Goal: Task Accomplishment & Management: Use online tool/utility

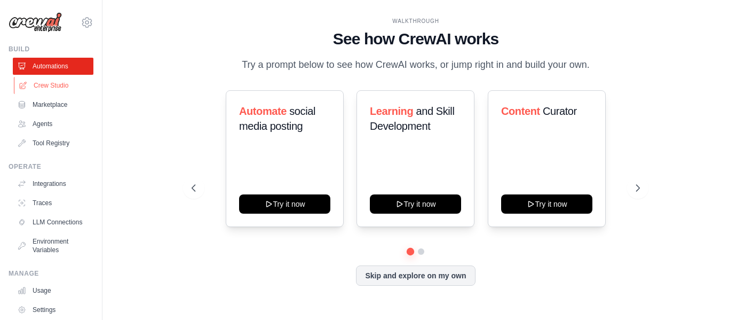
click at [47, 86] on link "Crew Studio" at bounding box center [54, 85] width 81 height 17
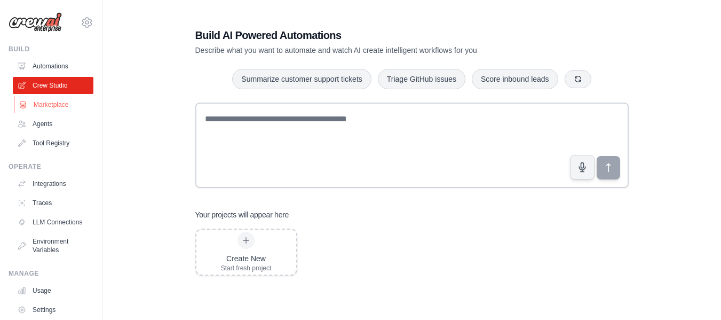
click at [60, 107] on link "Marketplace" at bounding box center [54, 104] width 81 height 17
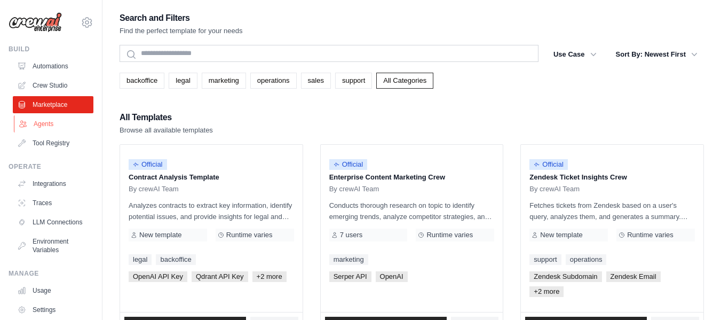
click at [60, 123] on link "Agents" at bounding box center [54, 123] width 81 height 17
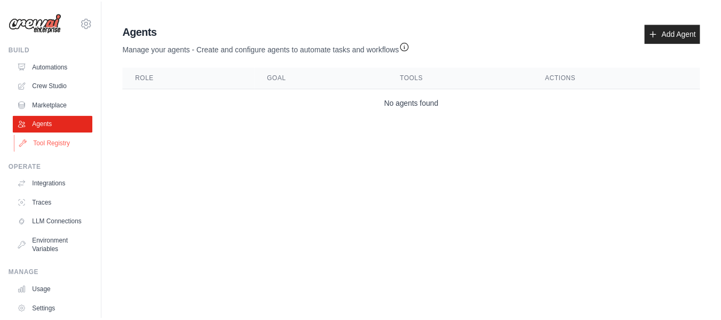
scroll to position [53, 0]
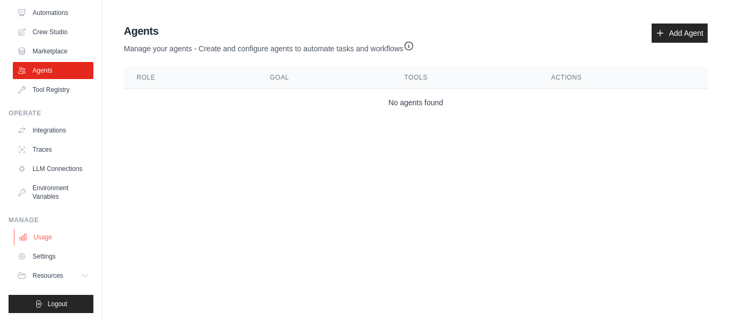
click at [42, 245] on link "Usage" at bounding box center [54, 236] width 81 height 17
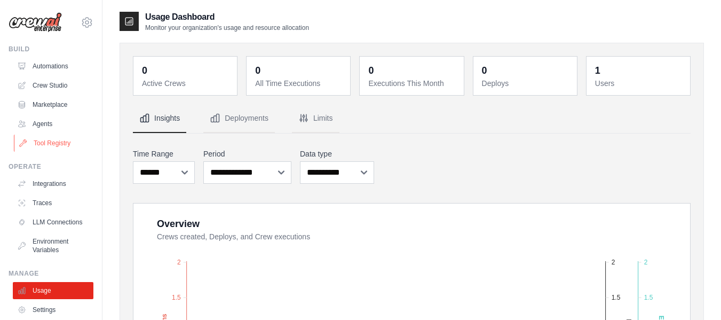
click at [61, 143] on link "Tool Registry" at bounding box center [54, 142] width 81 height 17
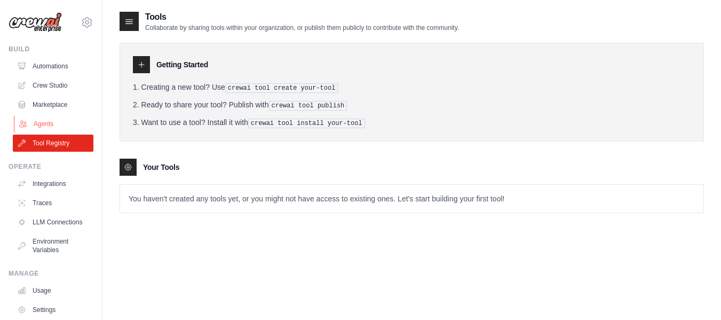
click at [34, 124] on link "Agents" at bounding box center [54, 123] width 81 height 17
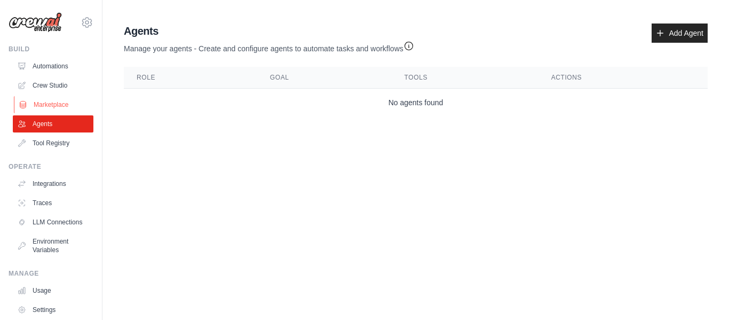
click at [44, 103] on link "Marketplace" at bounding box center [54, 104] width 81 height 17
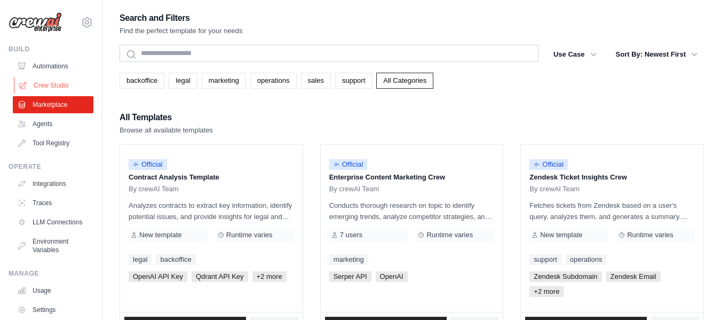
click at [49, 87] on link "Crew Studio" at bounding box center [54, 85] width 81 height 17
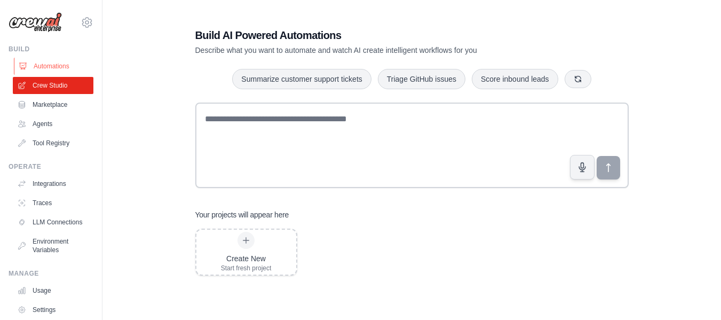
click at [46, 60] on link "Automations" at bounding box center [54, 66] width 81 height 17
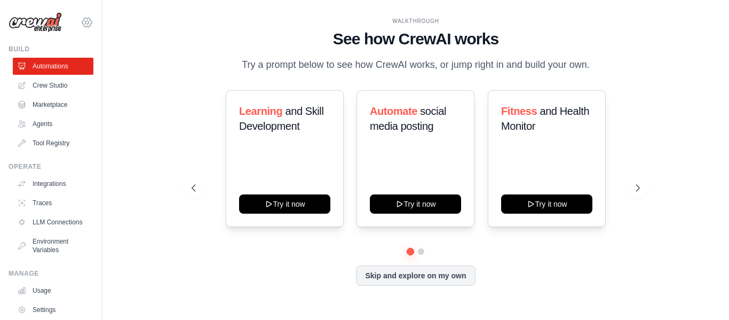
click at [82, 20] on icon at bounding box center [87, 22] width 10 height 9
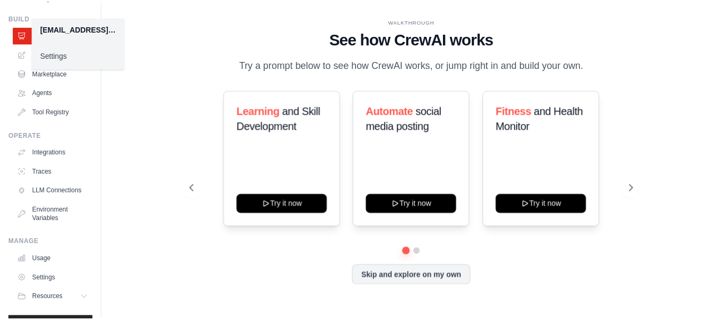
scroll to position [63, 0]
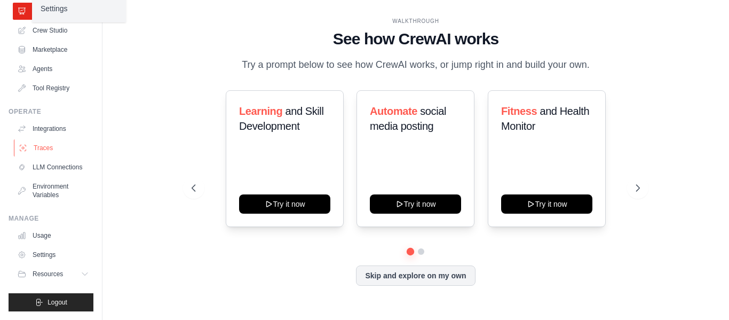
click at [52, 139] on link "Traces" at bounding box center [54, 147] width 81 height 17
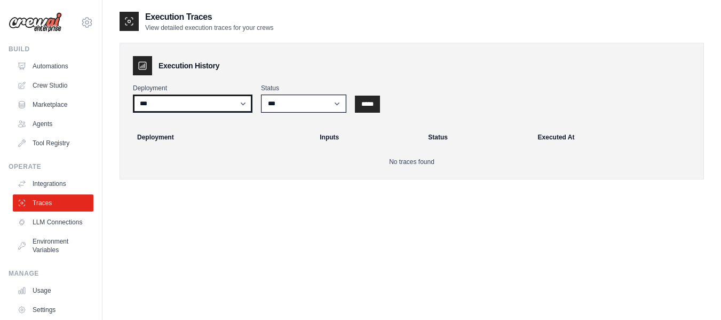
click at [228, 106] on select "***" at bounding box center [192, 103] width 119 height 18
click at [46, 20] on img at bounding box center [35, 22] width 53 height 20
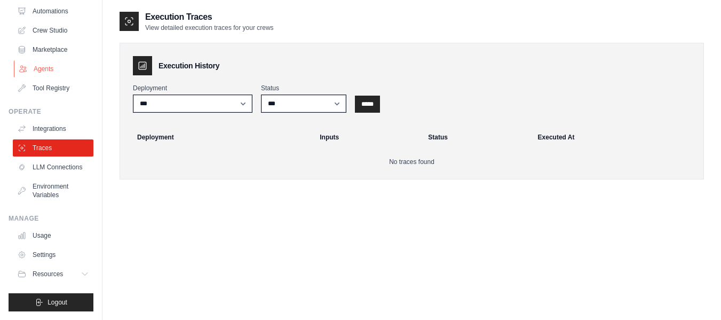
scroll to position [63, 0]
click at [55, 257] on link "Settings" at bounding box center [54, 254] width 81 height 17
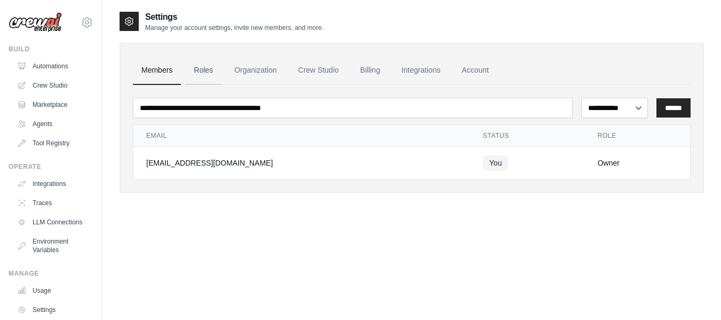
click at [209, 73] on link "Roles" at bounding box center [203, 70] width 36 height 29
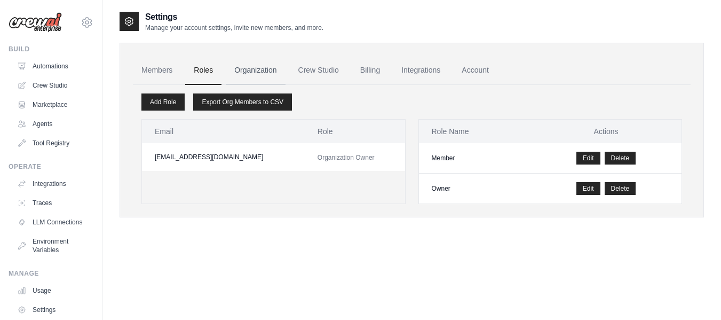
click at [257, 71] on link "Organization" at bounding box center [255, 70] width 59 height 29
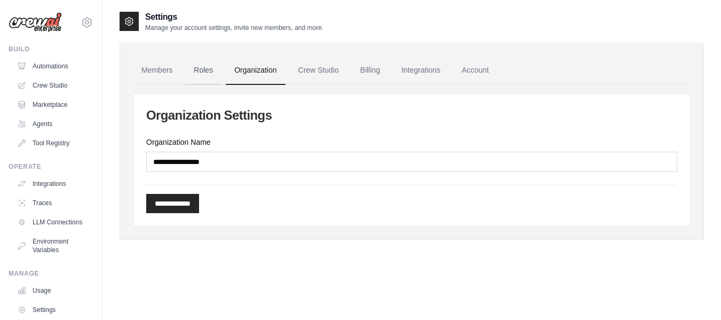
click at [214, 71] on link "Roles" at bounding box center [203, 70] width 36 height 29
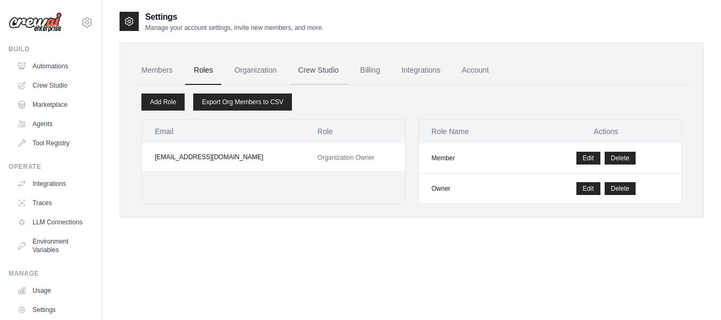
click at [346, 69] on link "Crew Studio" at bounding box center [319, 70] width 58 height 29
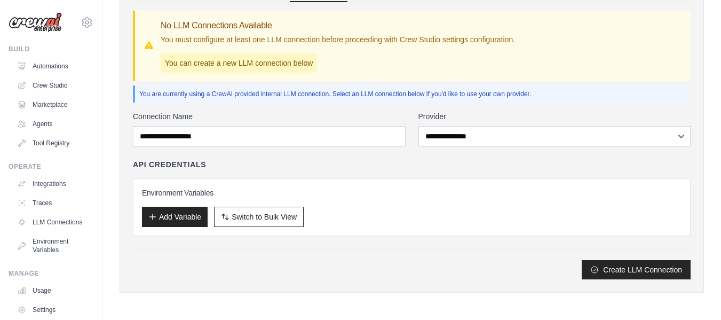
scroll to position [83, 0]
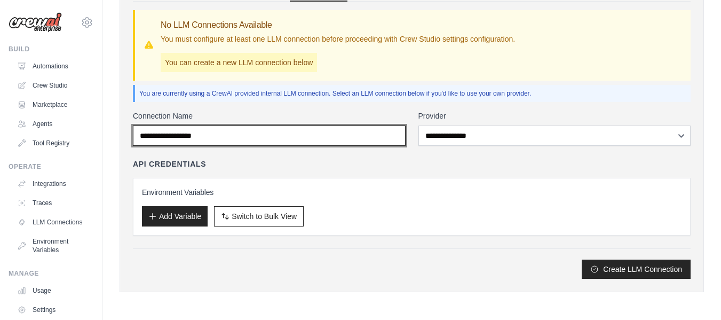
click at [331, 129] on input "Connection Name" at bounding box center [269, 135] width 273 height 20
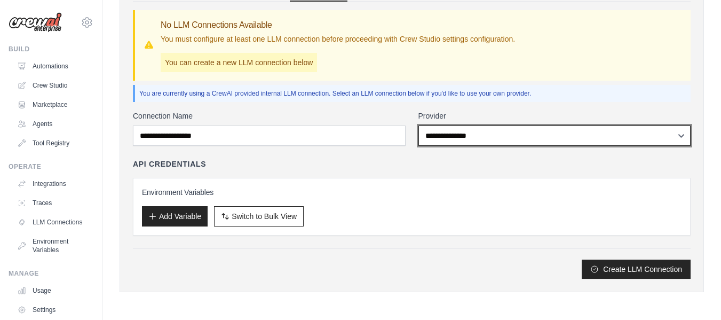
click at [466, 129] on select "**********" at bounding box center [554, 135] width 273 height 20
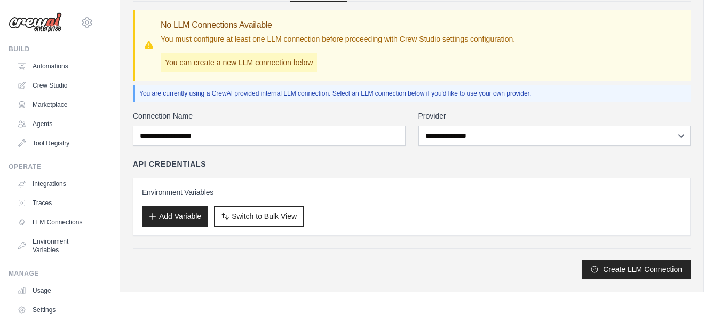
click at [339, 160] on div "API Credentials" at bounding box center [411, 163] width 557 height 11
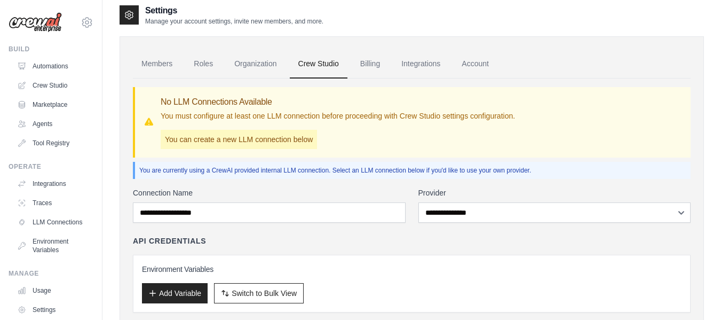
scroll to position [0, 0]
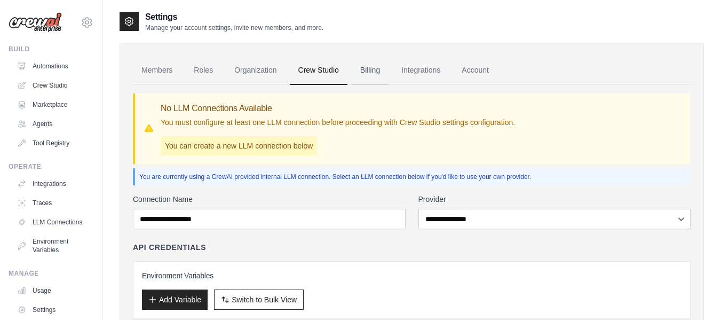
click at [368, 73] on link "Billing" at bounding box center [370, 70] width 37 height 29
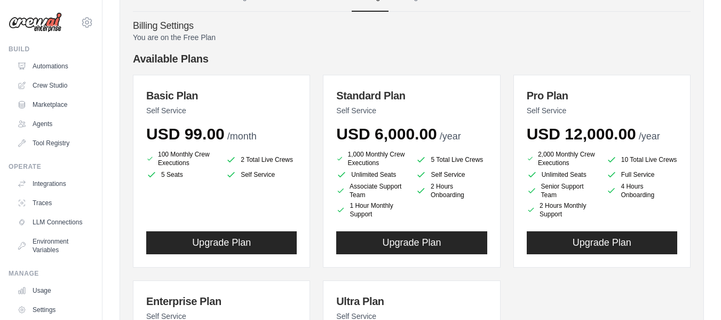
scroll to position [28, 0]
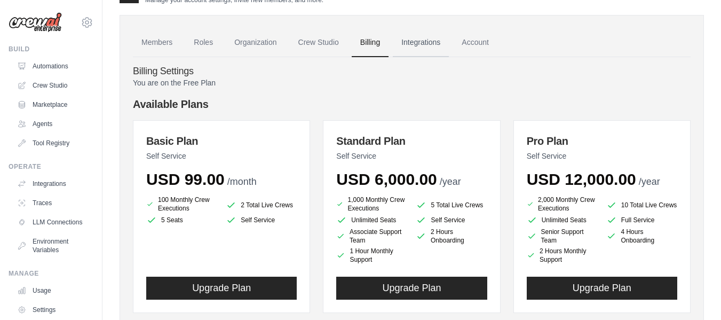
click at [425, 44] on link "Integrations" at bounding box center [421, 42] width 56 height 29
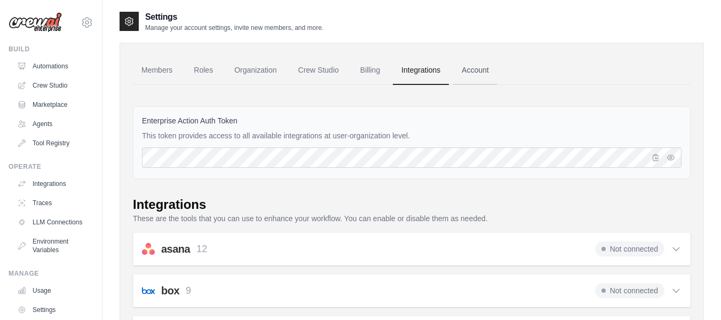
click at [481, 66] on link "Account" at bounding box center [475, 70] width 44 height 29
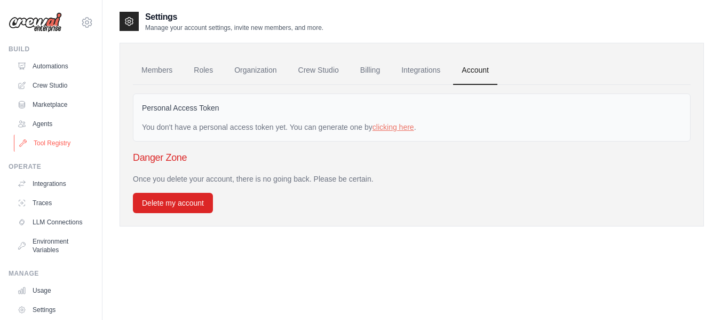
click at [69, 147] on link "Tool Registry" at bounding box center [54, 142] width 81 height 17
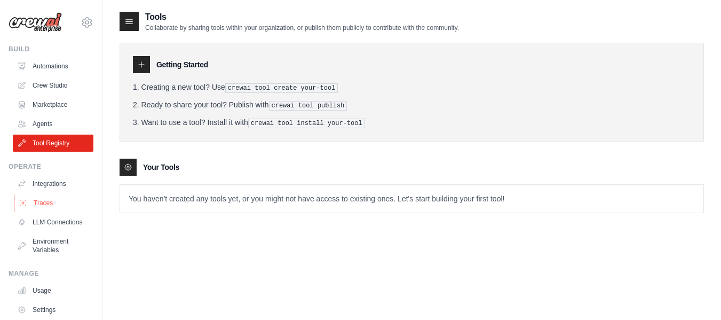
click at [37, 200] on link "Traces" at bounding box center [54, 202] width 81 height 17
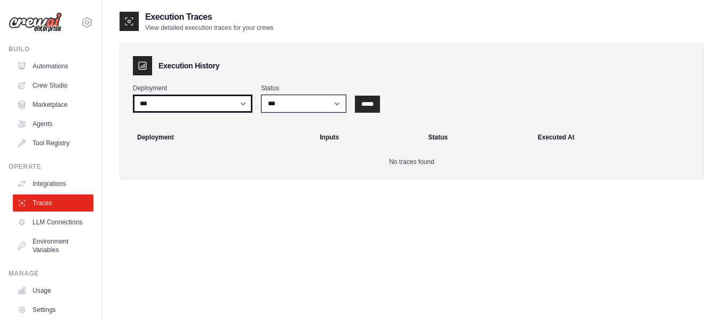
click at [194, 103] on select "***" at bounding box center [192, 103] width 119 height 18
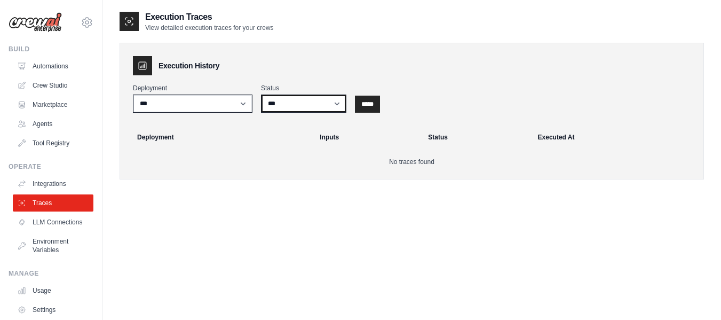
click at [283, 107] on select "*** ********* ******* *****" at bounding box center [303, 103] width 85 height 18
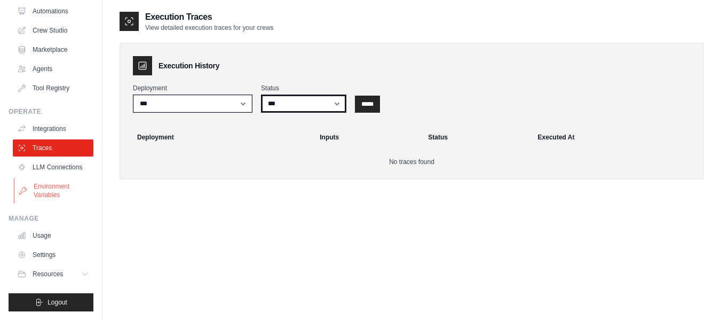
scroll to position [63, 0]
click at [56, 190] on link "Environment Variables" at bounding box center [54, 191] width 81 height 26
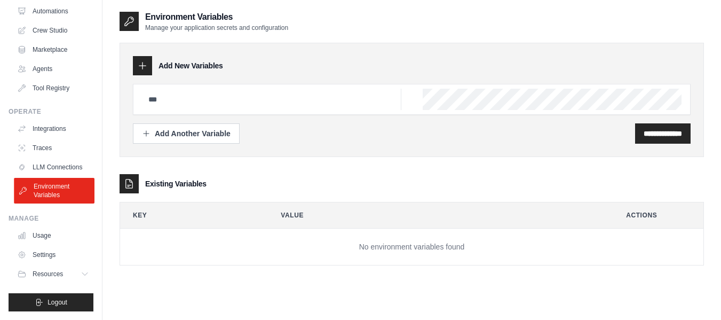
scroll to position [63, 0]
click at [48, 274] on span "Resources" at bounding box center [49, 273] width 30 height 9
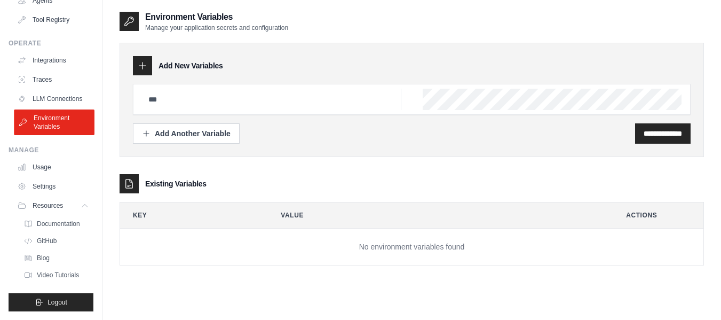
scroll to position [140, 0]
click at [59, 219] on span "Documentation" at bounding box center [59, 223] width 43 height 9
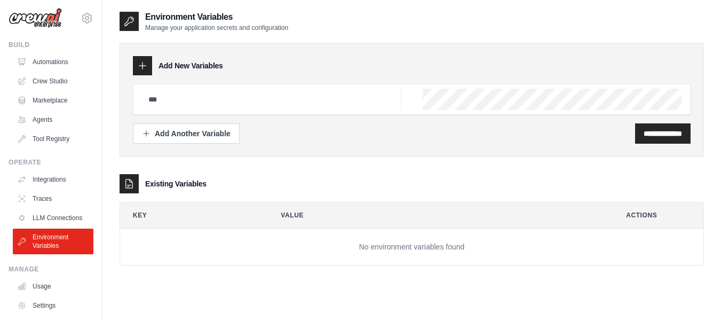
scroll to position [0, 0]
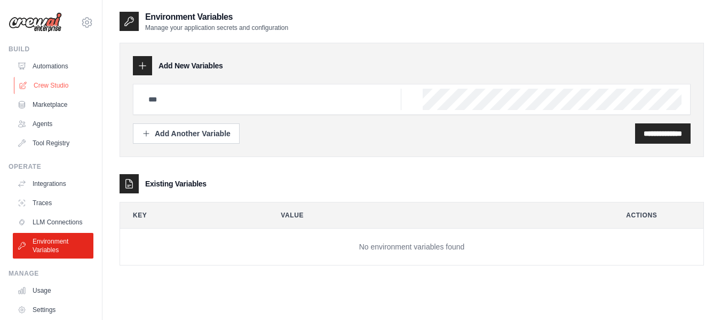
click at [55, 83] on link "Crew Studio" at bounding box center [54, 85] width 81 height 17
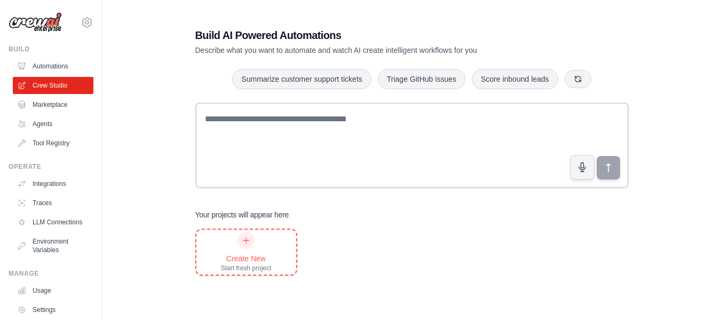
click at [286, 258] on div "Create New Start fresh project" at bounding box center [246, 251] width 100 height 45
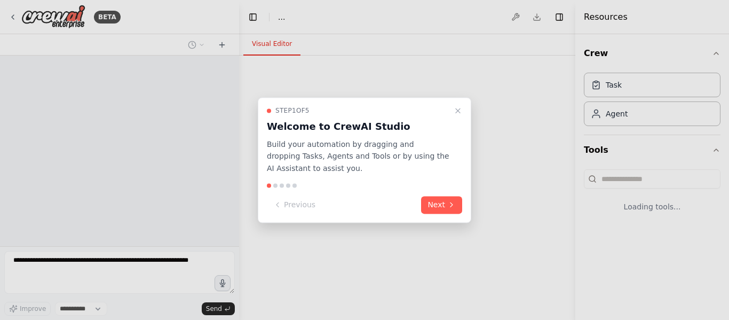
select select "****"
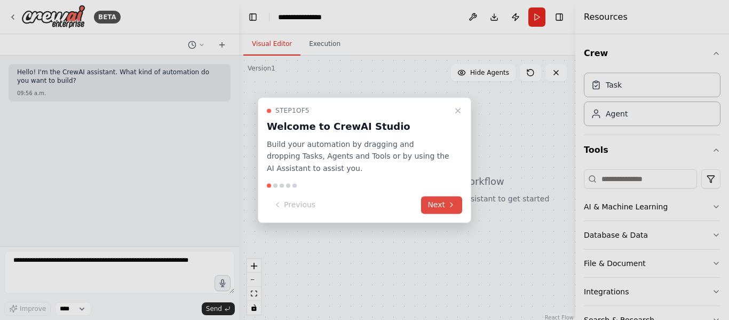
click at [442, 200] on button "Next" at bounding box center [441, 205] width 41 height 18
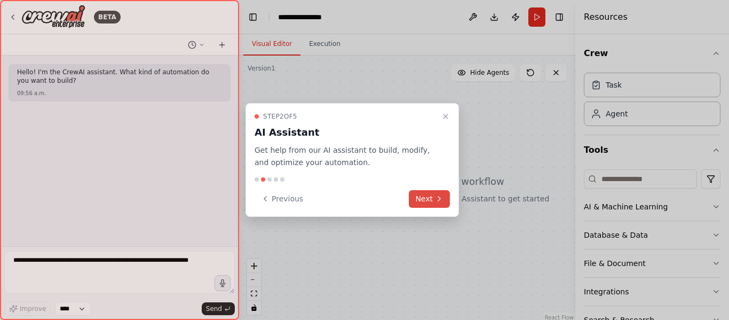
click at [442, 200] on icon at bounding box center [439, 198] width 9 height 9
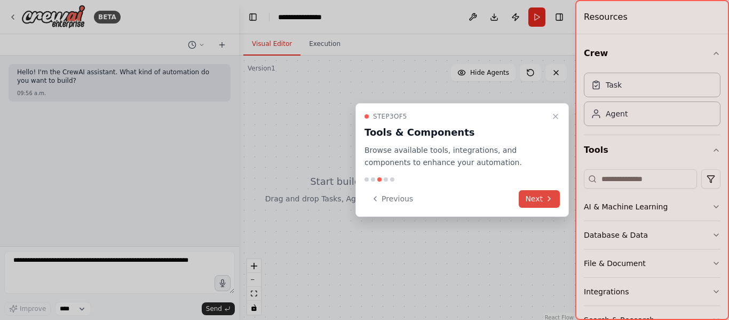
click at [551, 201] on icon at bounding box center [549, 198] width 9 height 9
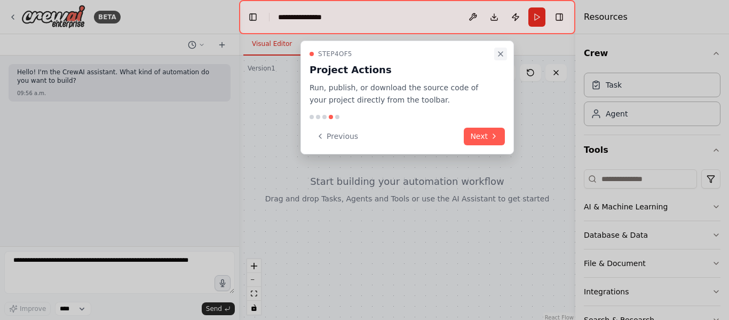
click at [498, 53] on icon "Close walkthrough" at bounding box center [500, 54] width 9 height 9
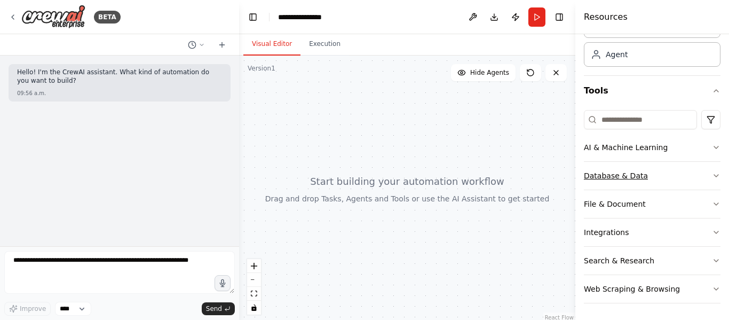
scroll to position [60, 0]
click at [712, 260] on icon "button" at bounding box center [716, 260] width 9 height 9
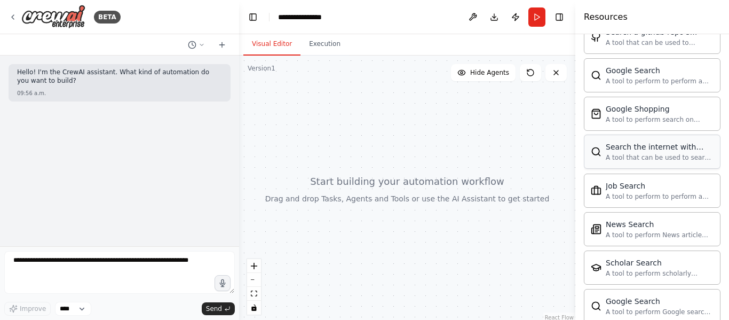
scroll to position [486, 0]
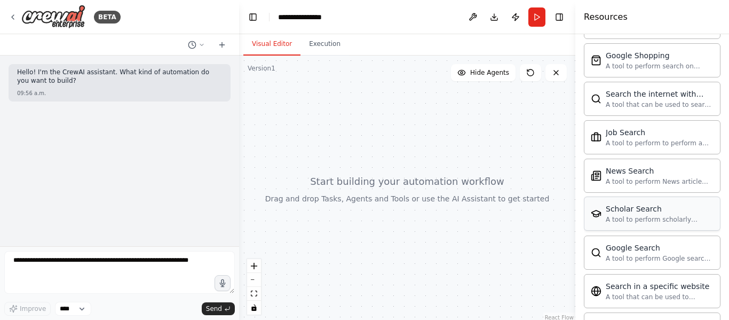
click at [683, 228] on div "Scholar Search A tool to perform scholarly literature search with a search_quer…" at bounding box center [652, 213] width 137 height 34
click at [636, 211] on div "Scholar Search" at bounding box center [659, 208] width 108 height 11
click at [612, 226] on div "Scholar Search A tool to perform scholarly literature search with a search_quer…" at bounding box center [652, 213] width 137 height 34
click at [599, 213] on img at bounding box center [596, 213] width 11 height 11
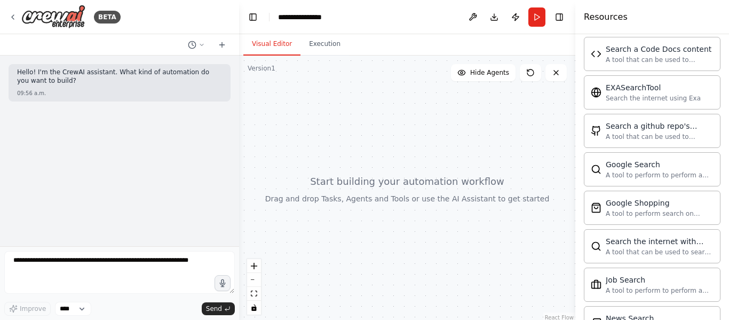
scroll to position [273, 0]
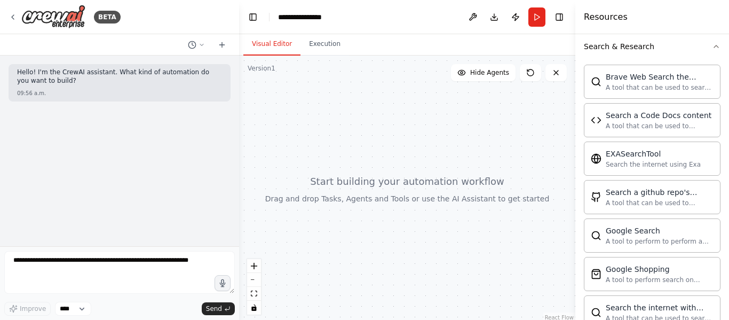
click at [643, 77] on div "Brave Web Search the internet" at bounding box center [659, 76] width 108 height 11
click at [629, 86] on div "A tool that can be used to search the internet with a search_query." at bounding box center [659, 87] width 108 height 9
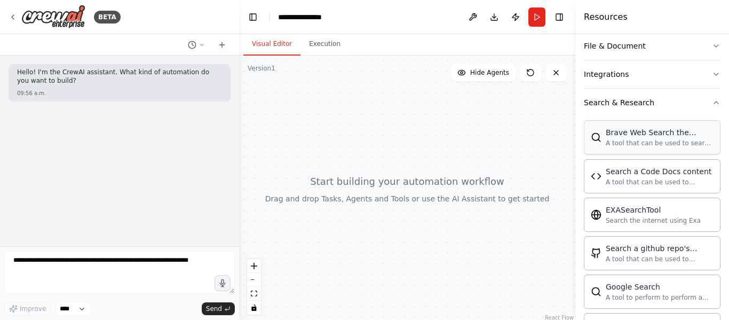
scroll to position [166, 0]
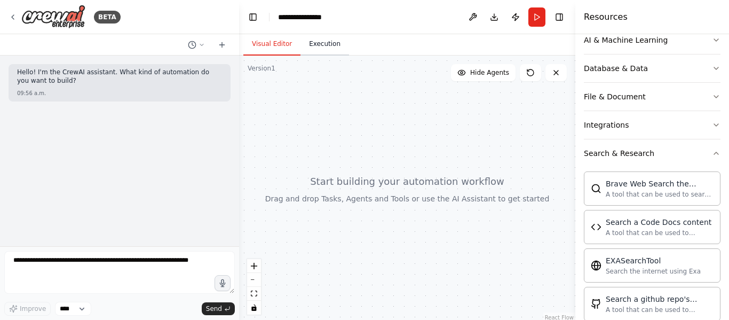
click at [323, 51] on button "Execution" at bounding box center [324, 44] width 49 height 22
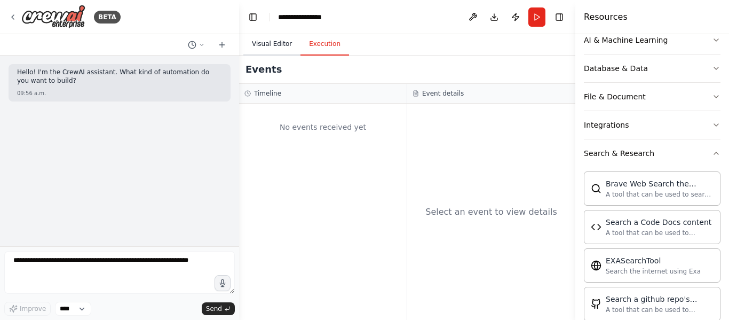
click at [275, 44] on button "Visual Editor" at bounding box center [271, 44] width 57 height 22
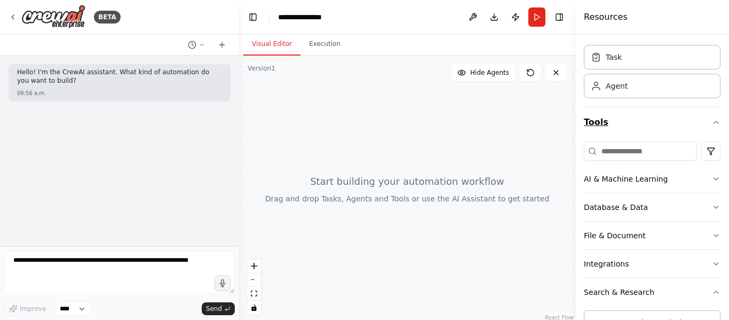
scroll to position [53, 0]
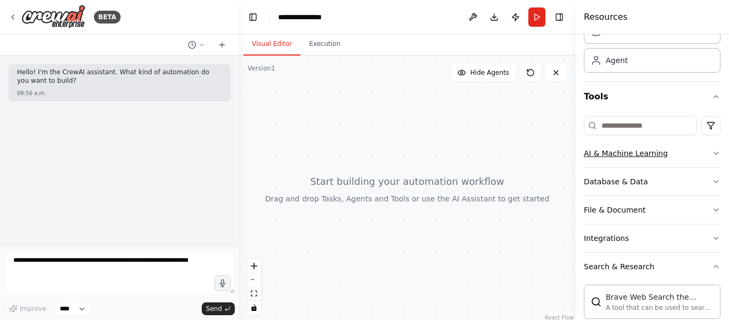
click at [712, 154] on icon "button" at bounding box center [716, 153] width 9 height 9
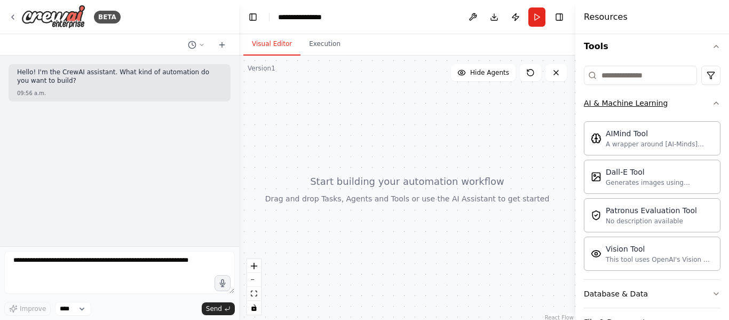
scroll to position [160, 0]
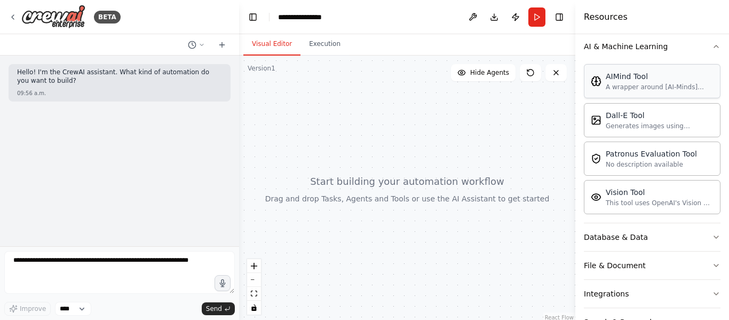
click at [600, 84] on img at bounding box center [596, 81] width 11 height 11
click at [602, 120] on div "Dall-E Tool Generates images using OpenAI's Dall-E model." at bounding box center [652, 119] width 123 height 20
click at [609, 229] on button "Database & Data" at bounding box center [652, 237] width 137 height 28
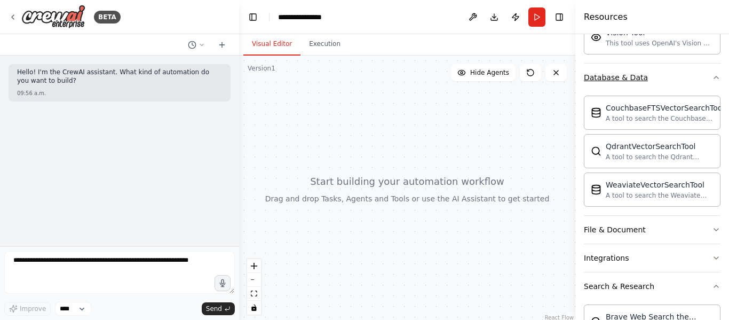
scroll to position [320, 0]
click at [631, 155] on div "A tool to search the Qdrant database for relevant information on internal docum…" at bounding box center [659, 155] width 108 height 9
click at [610, 245] on button "Integrations" at bounding box center [652, 257] width 137 height 28
click at [610, 227] on div "File & Document" at bounding box center [615, 229] width 62 height 11
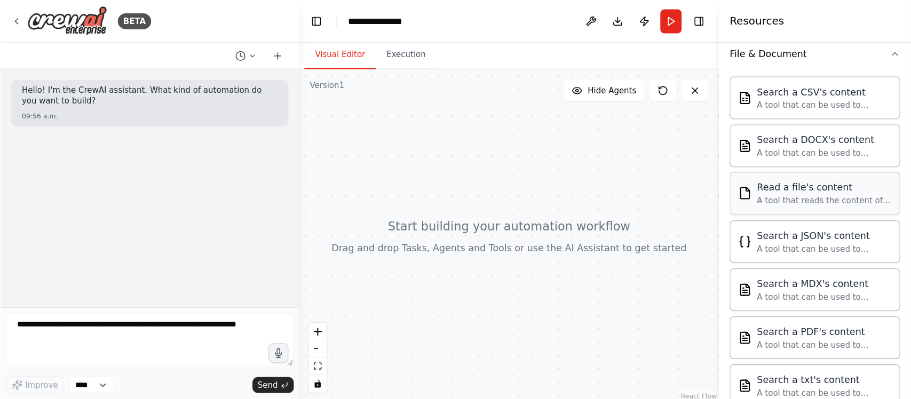
scroll to position [427, 0]
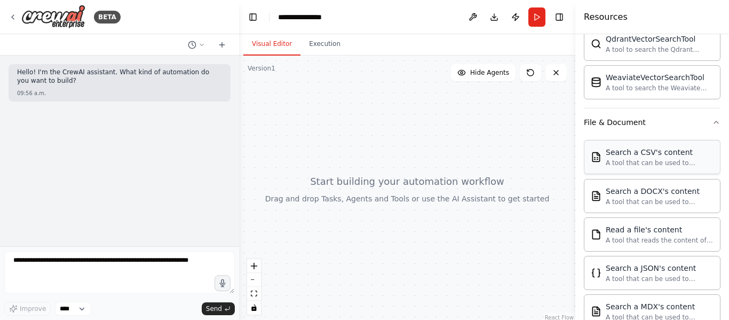
click at [657, 156] on div "Search a CSV's content" at bounding box center [659, 152] width 108 height 11
click at [642, 165] on div "A tool that can be used to semantic search a query from a CSV's content." at bounding box center [659, 162] width 108 height 9
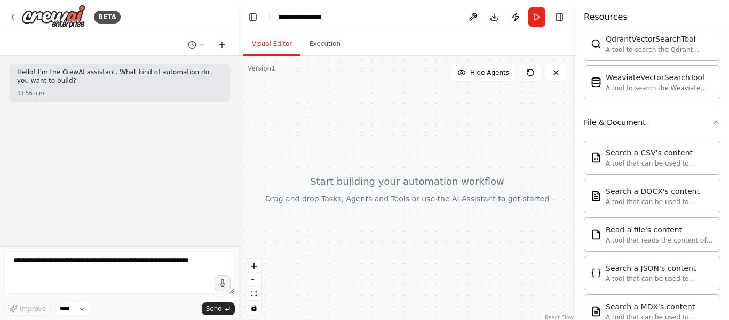
click at [222, 44] on icon at bounding box center [222, 44] width 0 height 5
click at [255, 267] on icon "zoom in" at bounding box center [254, 265] width 6 height 6
click at [254, 260] on button "zoom in" at bounding box center [254, 266] width 14 height 14
click at [473, 19] on button at bounding box center [472, 16] width 17 height 19
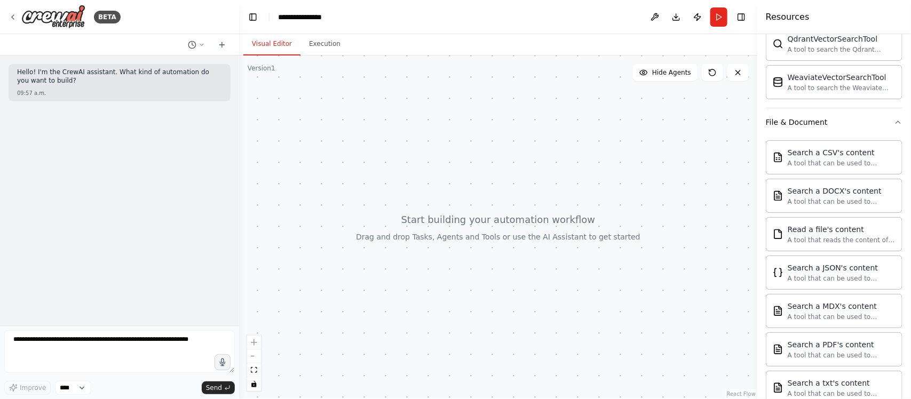
click at [689, 170] on div at bounding box center [498, 227] width 518 height 344
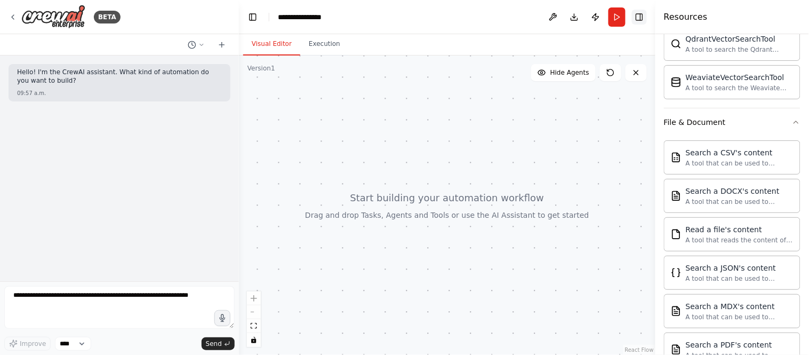
click at [637, 18] on button "Toggle Right Sidebar" at bounding box center [639, 17] width 15 height 15
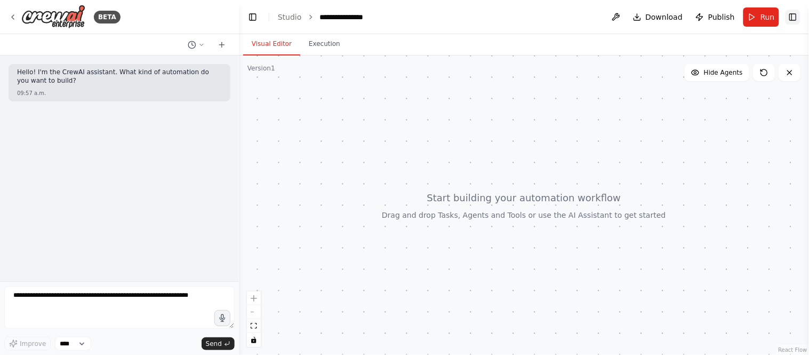
click at [728, 17] on button "Toggle Right Sidebar" at bounding box center [793, 17] width 15 height 15
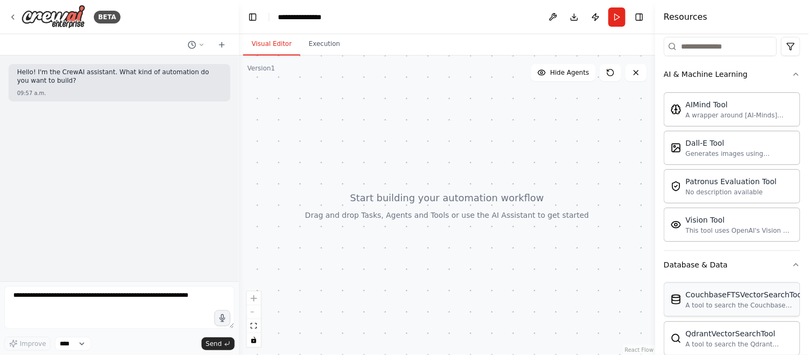
scroll to position [0, 0]
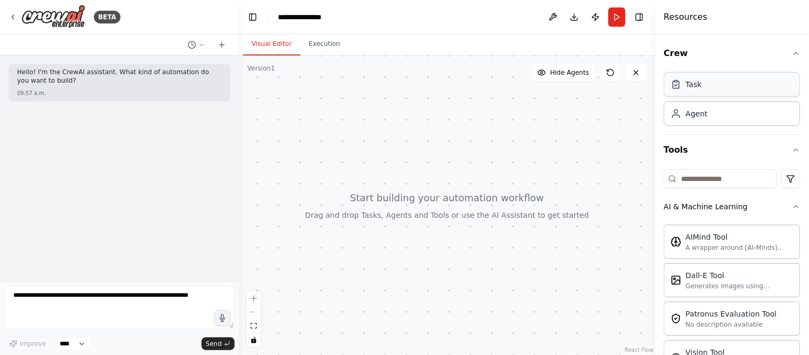
click at [699, 86] on div "Task" at bounding box center [694, 84] width 16 height 11
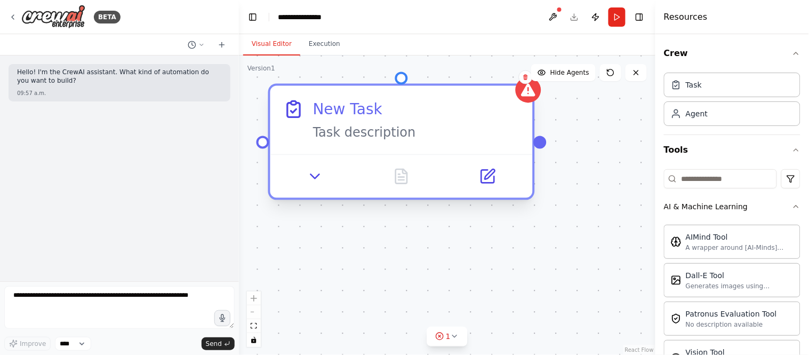
drag, startPoint x: 503, startPoint y: 152, endPoint x: 374, endPoint y: 129, distance: 130.1
click at [350, 120] on div "New Task" at bounding box center [347, 109] width 69 height 21
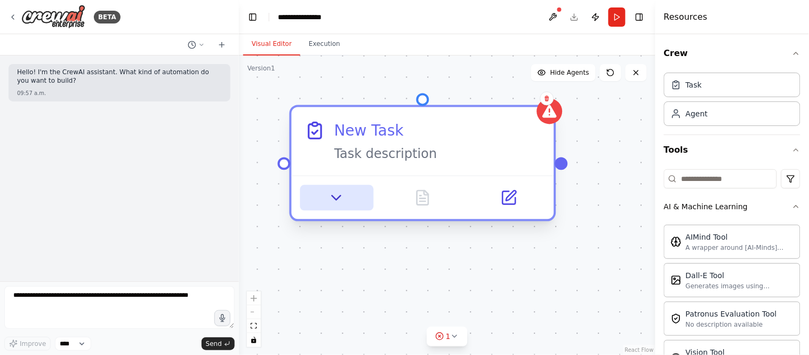
click at [334, 204] on icon at bounding box center [336, 197] width 17 height 17
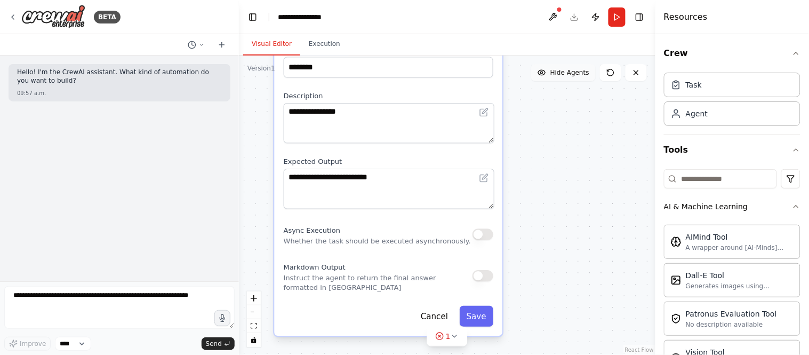
drag, startPoint x: 565, startPoint y: 252, endPoint x: 567, endPoint y: 75, distance: 177.6
click at [567, 75] on div "**********" at bounding box center [447, 204] width 417 height 299
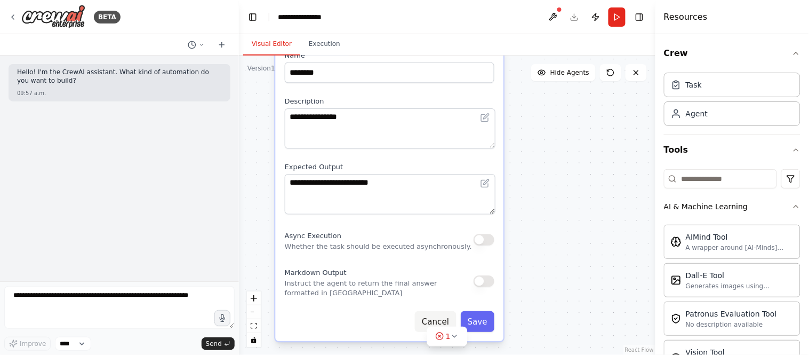
click at [448, 317] on button "Cancel" at bounding box center [435, 322] width 41 height 21
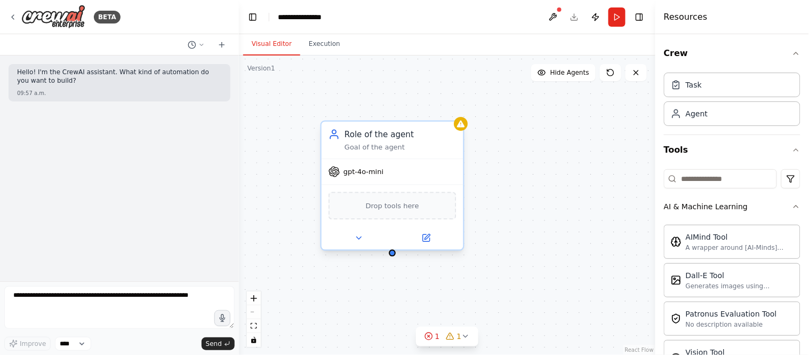
click at [363, 172] on span "gpt-4o-mini" at bounding box center [364, 171] width 40 height 9
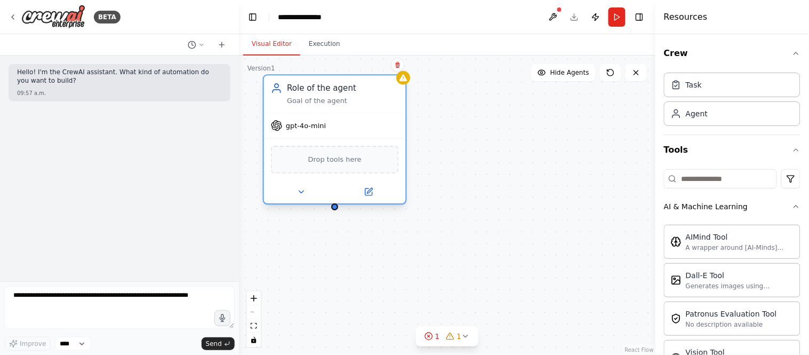
drag, startPoint x: 437, startPoint y: 161, endPoint x: 380, endPoint y: 112, distance: 75.7
click at [380, 113] on div "gpt-4o-mini Drop tools here" at bounding box center [335, 158] width 142 height 91
click at [299, 191] on icon at bounding box center [301, 191] width 9 height 9
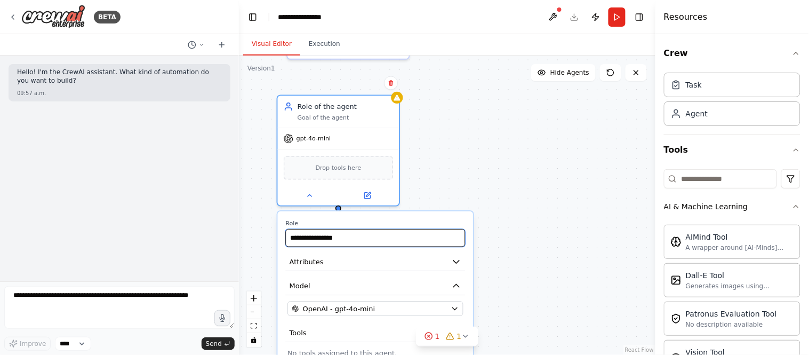
click at [349, 243] on input "**********" at bounding box center [375, 238] width 180 height 18
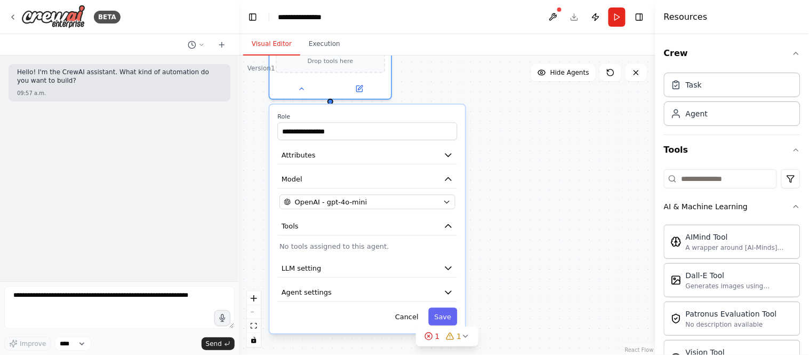
drag, startPoint x: 535, startPoint y: 244, endPoint x: 527, endPoint y: 138, distance: 107.0
click at [527, 138] on div "**********" at bounding box center [447, 204] width 417 height 299
click at [450, 263] on icon "button" at bounding box center [449, 268] width 10 height 10
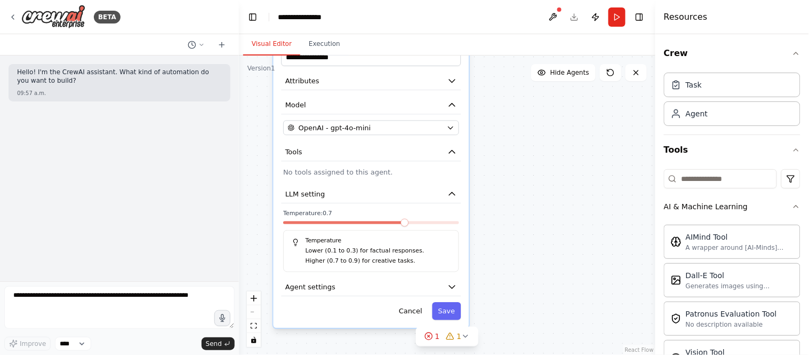
drag, startPoint x: 543, startPoint y: 288, endPoint x: 547, endPoint y: 214, distance: 74.2
click at [547, 214] on div "**********" at bounding box center [447, 204] width 417 height 299
click at [459, 200] on button "LLM setting" at bounding box center [371, 194] width 180 height 18
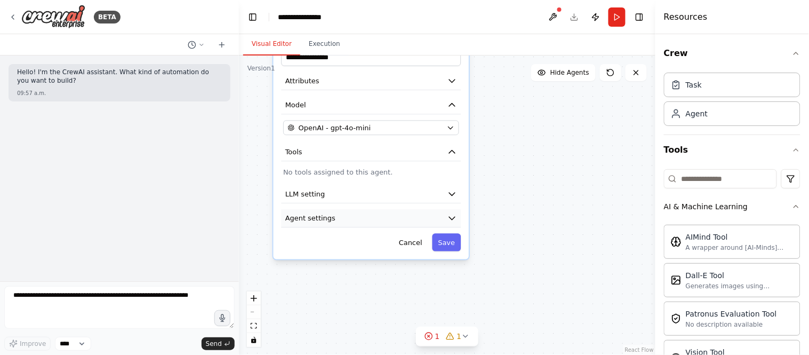
click at [454, 213] on icon "button" at bounding box center [453, 218] width 10 height 10
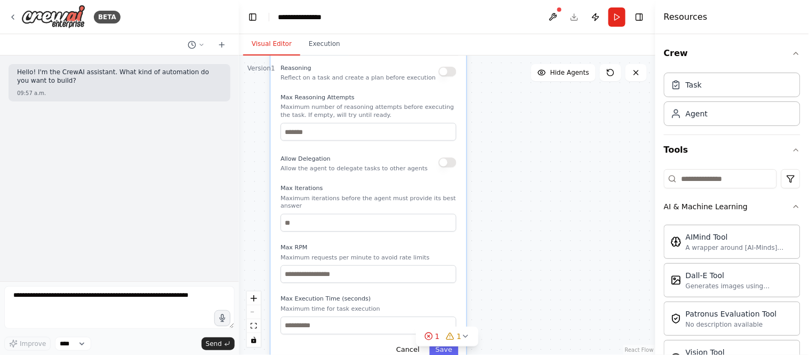
drag, startPoint x: 540, startPoint y: 273, endPoint x: 538, endPoint y: 101, distance: 171.8
click at [538, 101] on div "**********" at bounding box center [447, 204] width 417 height 299
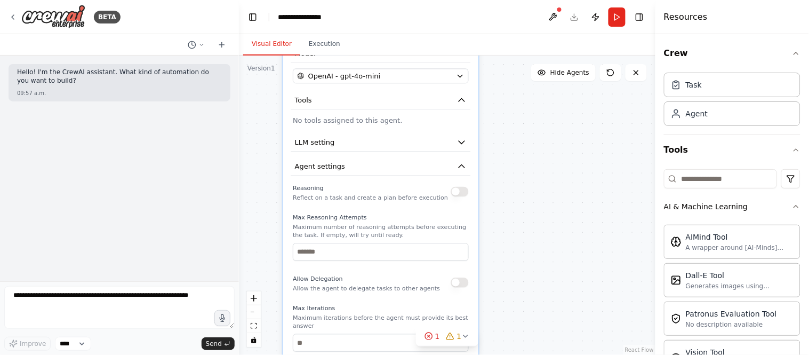
drag, startPoint x: 538, startPoint y: 101, endPoint x: 550, endPoint y: 224, distance: 123.3
click at [550, 224] on div "**********" at bounding box center [447, 204] width 417 height 299
click at [459, 169] on icon "button" at bounding box center [462, 169] width 10 height 10
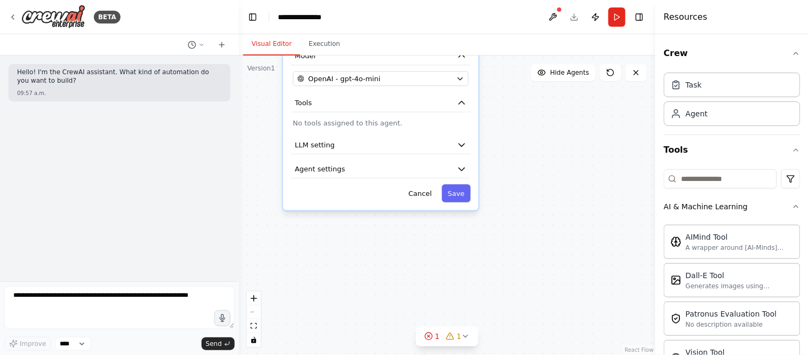
click at [397, 121] on p "No tools assigned to this agent." at bounding box center [381, 123] width 176 height 10
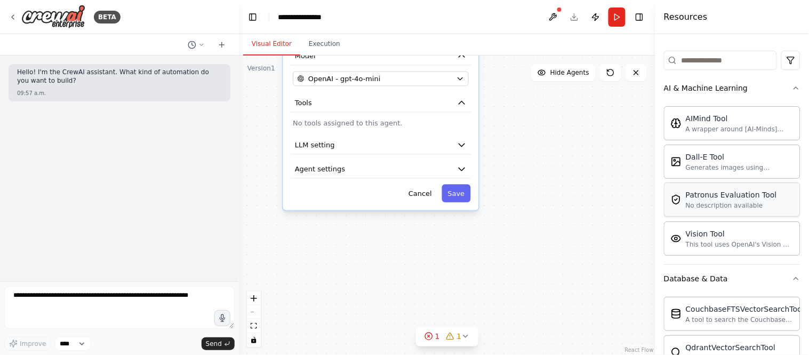
scroll to position [59, 0]
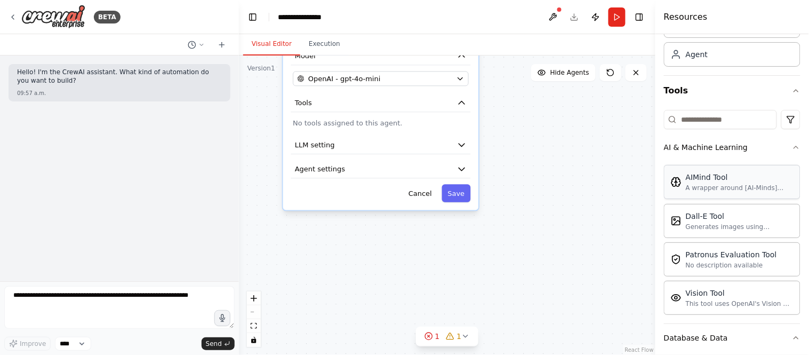
click at [712, 192] on div "A wrapper around [AI-Minds]([URL][DOMAIN_NAME]). Useful for when you need answe…" at bounding box center [740, 188] width 108 height 9
click at [342, 113] on div "**********" at bounding box center [381, 95] width 196 height 229
click at [289, 116] on div "**********" at bounding box center [381, 95] width 196 height 229
click at [318, 127] on div "**********" at bounding box center [381, 95] width 196 height 229
click at [728, 191] on div "A wrapper around [AI-Minds]([URL][DOMAIN_NAME]). Useful for when you need answe…" at bounding box center [740, 188] width 108 height 9
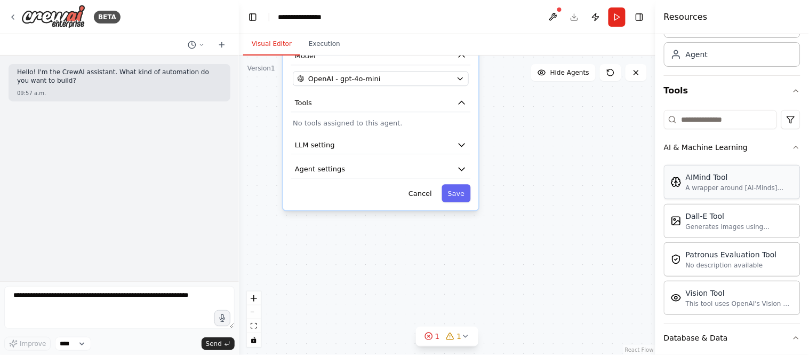
click at [728, 191] on div "A wrapper around [AI-Minds]([URL][DOMAIN_NAME]). Useful for when you need answe…" at bounding box center [740, 188] width 108 height 9
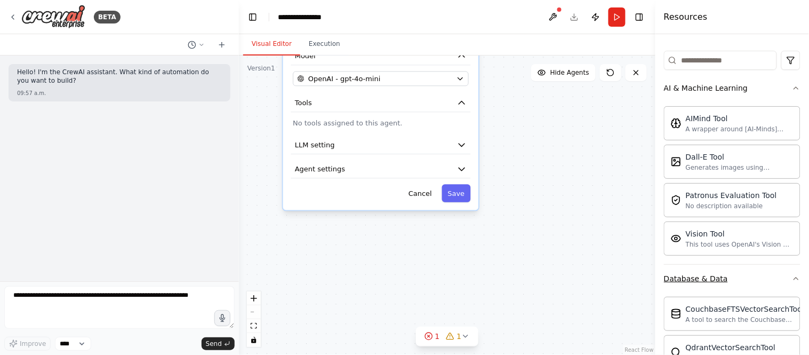
scroll to position [237, 0]
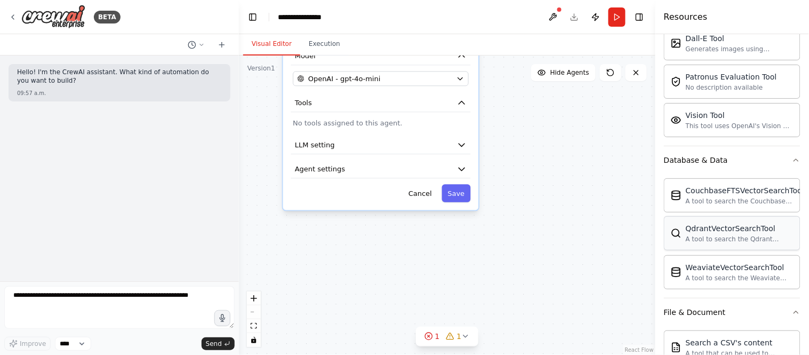
click at [718, 233] on div "QdrantVectorSearchTool" at bounding box center [740, 228] width 108 height 11
click at [712, 238] on div "A tool to search the Qdrant database for relevant information on internal docum…" at bounding box center [740, 239] width 108 height 9
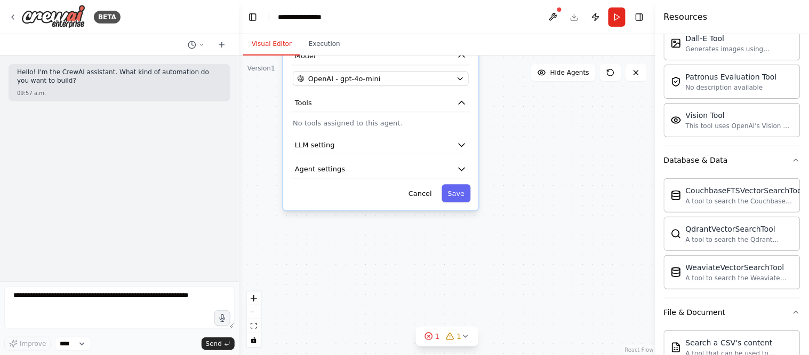
click at [338, 127] on div "**********" at bounding box center [381, 95] width 196 height 229
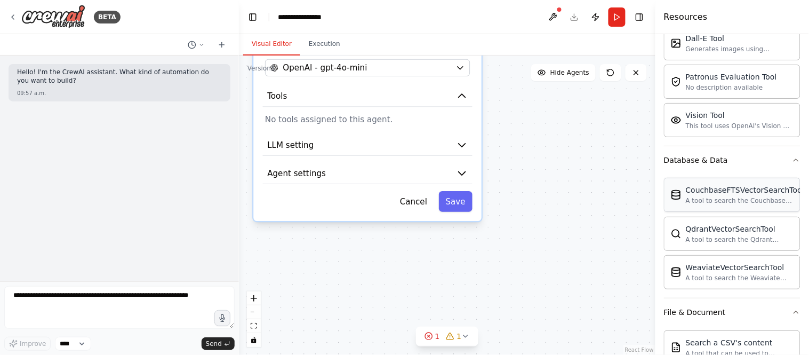
click at [728, 200] on div "A tool to search the Couchbase database for relevant information on internal do…" at bounding box center [745, 200] width 118 height 9
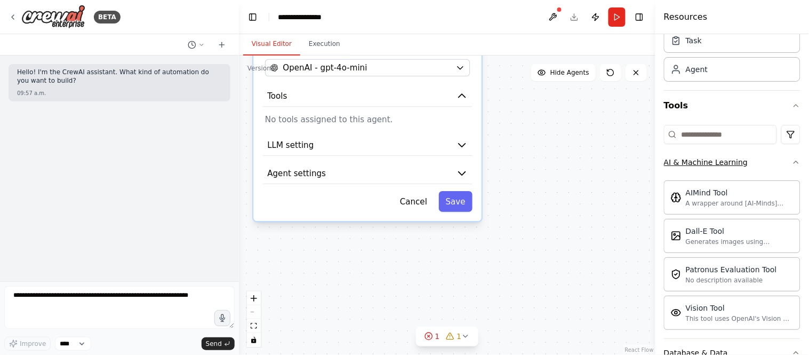
scroll to position [118, 0]
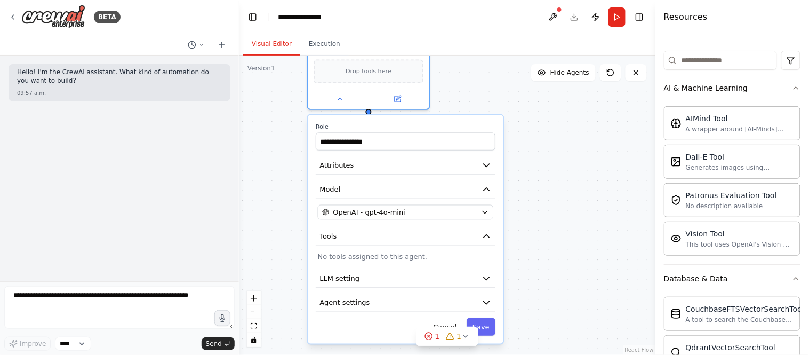
drag, startPoint x: 541, startPoint y: 148, endPoint x: 554, endPoint y: 146, distance: 12.9
click at [551, 281] on div "**********" at bounding box center [447, 204] width 417 height 299
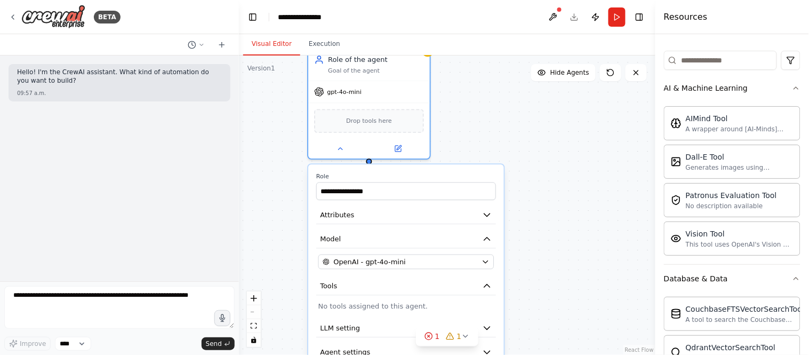
drag, startPoint x: 556, startPoint y: 146, endPoint x: 557, endPoint y: 182, distance: 36.3
click at [557, 182] on div "**********" at bounding box center [447, 204] width 417 height 299
click at [429, 132] on div "Drop tools here" at bounding box center [369, 118] width 122 height 36
click at [339, 148] on button at bounding box center [341, 146] width 56 height 12
click at [340, 141] on icon at bounding box center [341, 145] width 8 height 8
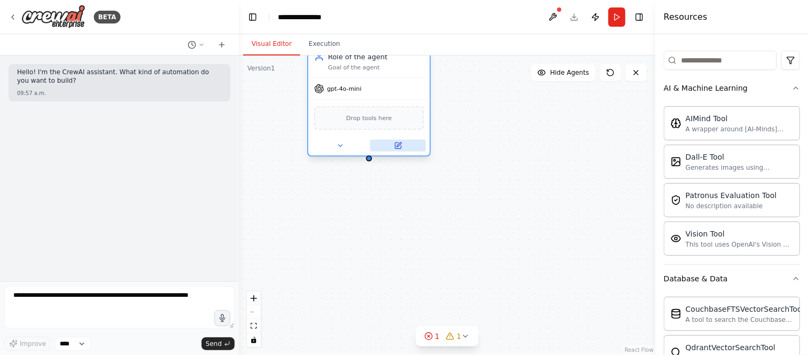
click at [399, 150] on button at bounding box center [398, 146] width 56 height 12
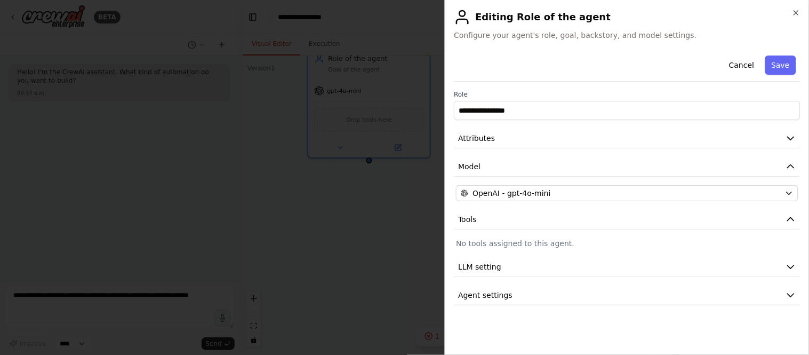
click at [531, 243] on p "No tools assigned to this agent." at bounding box center [627, 243] width 342 height 11
click at [728, 68] on button "Cancel" at bounding box center [742, 64] width 38 height 19
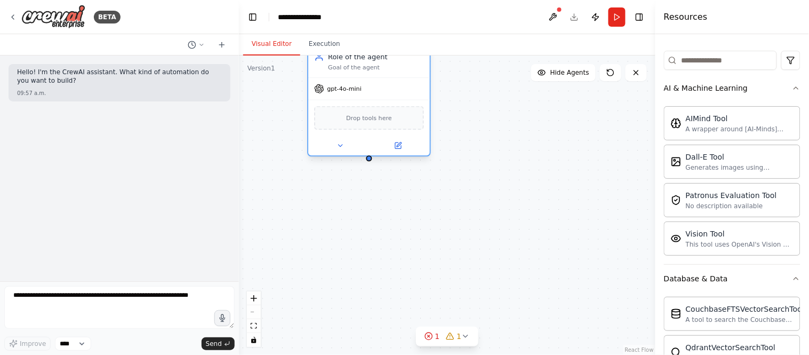
click at [385, 125] on div "Drop tools here" at bounding box center [369, 117] width 110 height 23
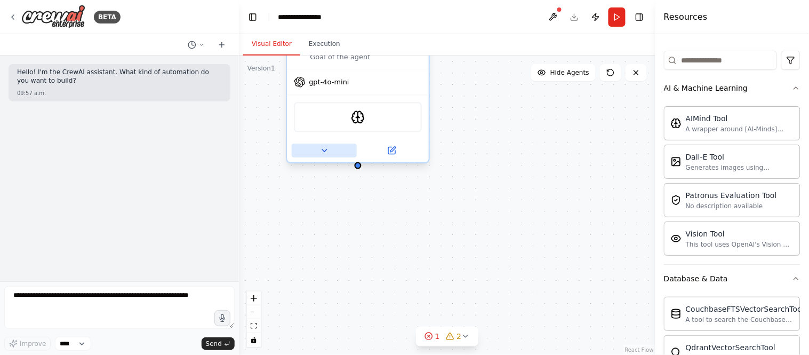
click at [330, 149] on button at bounding box center [324, 150] width 65 height 14
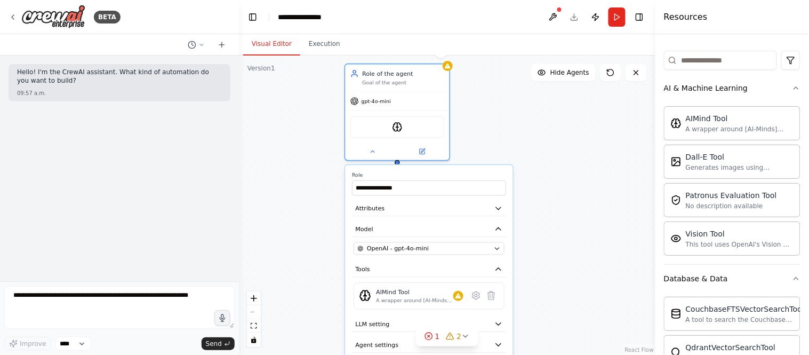
click at [497, 117] on div "**********" at bounding box center [447, 204] width 417 height 299
click at [513, 134] on div "**********" at bounding box center [447, 204] width 417 height 299
click at [366, 148] on button at bounding box center [373, 150] width 48 height 10
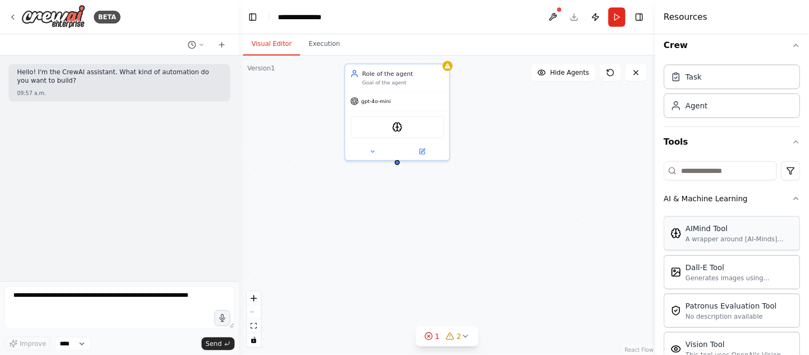
scroll to position [0, 0]
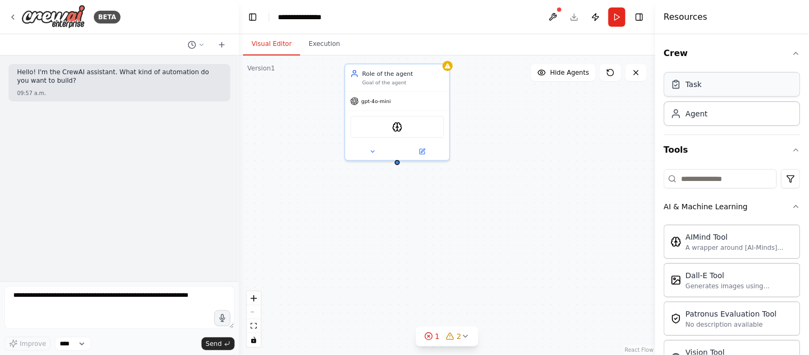
click at [697, 91] on div "Task" at bounding box center [732, 84] width 137 height 25
drag, startPoint x: 396, startPoint y: 160, endPoint x: 519, endPoint y: 176, distance: 123.7
click at [519, 176] on div "New Task Task description Role of the agent Goal of the agent gpt-4o-mini AIMin…" at bounding box center [447, 204] width 417 height 299
drag, startPoint x: 576, startPoint y: 168, endPoint x: 305, endPoint y: 248, distance: 282.4
click at [305, 248] on div "New Task Task description" at bounding box center [304, 237] width 104 height 27
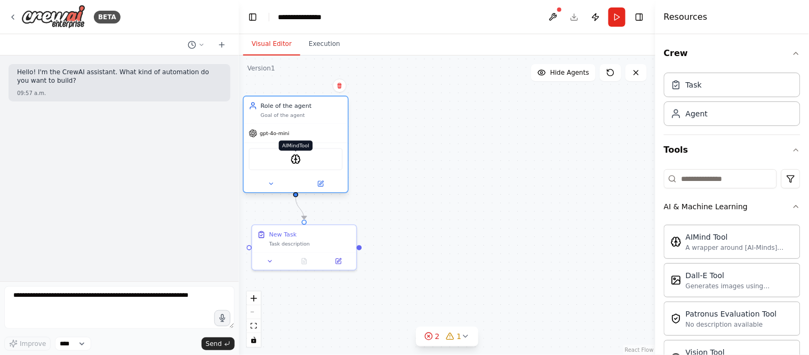
drag, startPoint x: 397, startPoint y: 131, endPoint x: 299, endPoint y: 162, distance: 103.1
click at [299, 162] on div "AIMindTool" at bounding box center [296, 159] width 94 height 22
drag, startPoint x: 309, startPoint y: 152, endPoint x: 316, endPoint y: 151, distance: 6.4
click at [316, 151] on div "AIMindTool" at bounding box center [304, 159] width 94 height 22
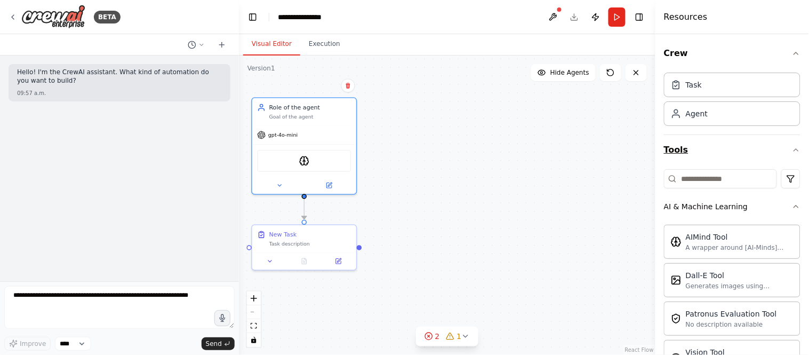
click at [728, 151] on icon "button" at bounding box center [796, 150] width 9 height 9
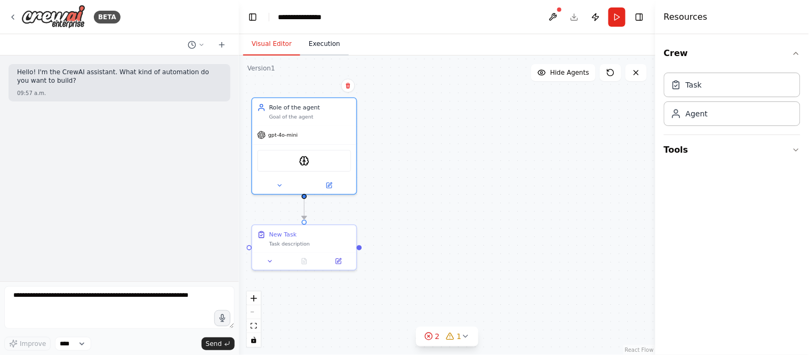
click at [331, 42] on button "Execution" at bounding box center [324, 44] width 49 height 22
click at [273, 43] on button "Visual Editor" at bounding box center [271, 44] width 57 height 22
click at [728, 51] on icon "button" at bounding box center [796, 53] width 9 height 9
click at [202, 48] on button at bounding box center [197, 44] width 26 height 13
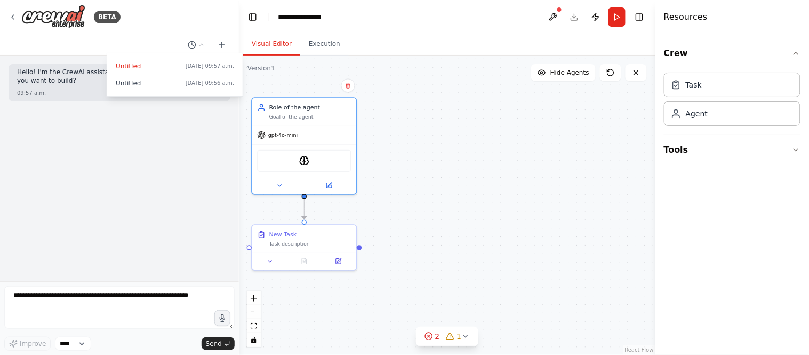
click at [41, 23] on div at bounding box center [119, 177] width 239 height 355
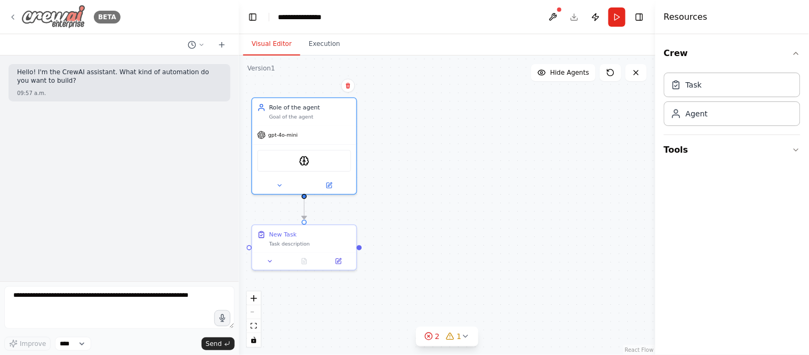
click at [9, 15] on icon at bounding box center [13, 17] width 9 height 9
